Goal: Task Accomplishment & Management: Manage account settings

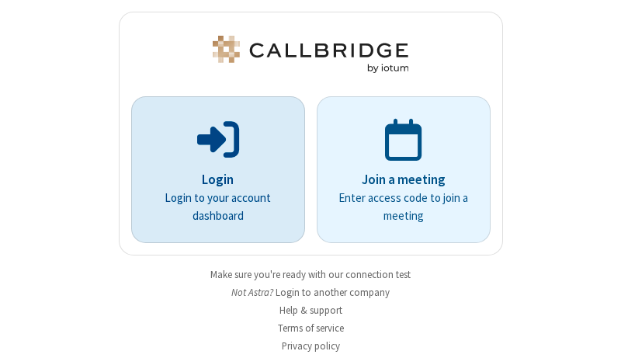
click at [212, 179] on p "Login" at bounding box center [218, 180] width 130 height 20
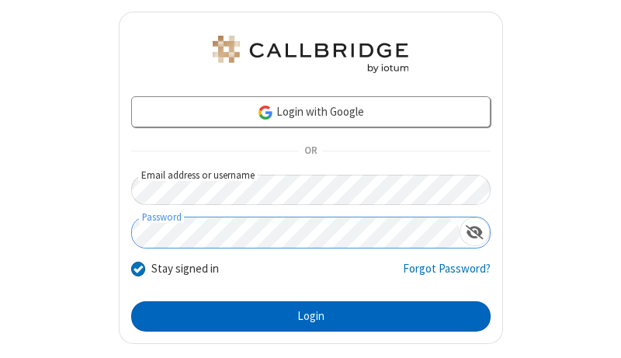
click at [304, 316] on button "Login" at bounding box center [311, 316] width 360 height 31
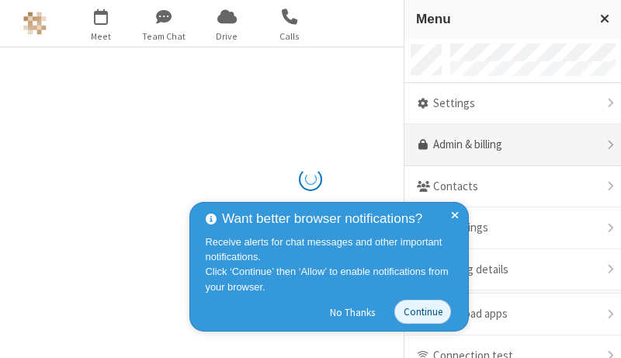
click at [507, 145] on link "Admin & billing" at bounding box center [513, 145] width 217 height 42
